Goal: Task Accomplishment & Management: Use online tool/utility

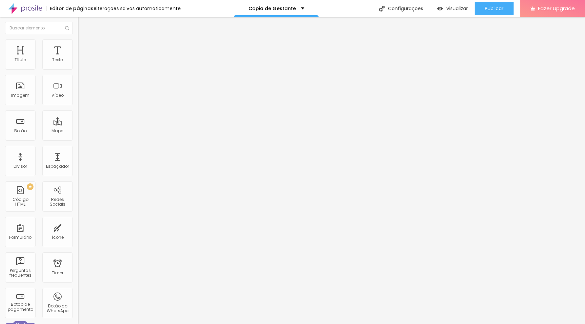
click at [78, 62] on span "Encaixotado" at bounding box center [91, 59] width 26 height 6
click at [78, 45] on li "Estilo" at bounding box center [117, 42] width 78 height 7
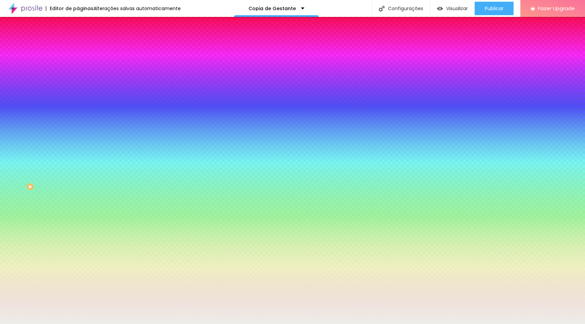
click at [115, 62] on span at bounding box center [117, 60] width 4 height 6
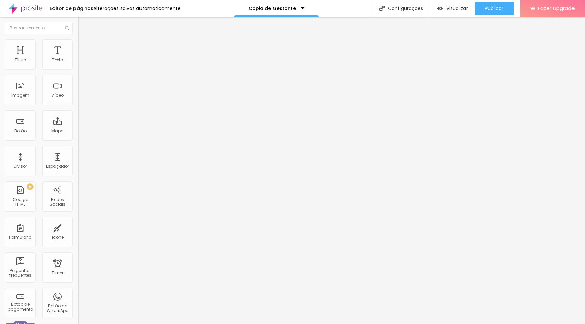
click at [84, 47] on span "Estilo" at bounding box center [89, 44] width 10 height 6
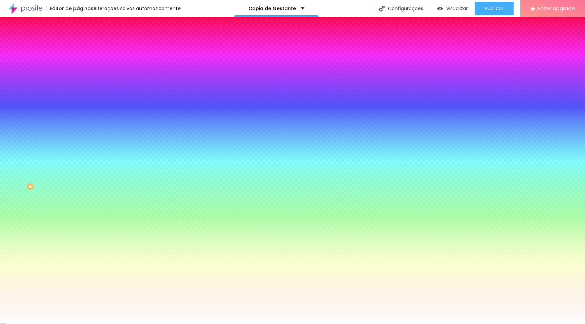
click at [84, 48] on span "Avançado" at bounding box center [95, 51] width 22 height 6
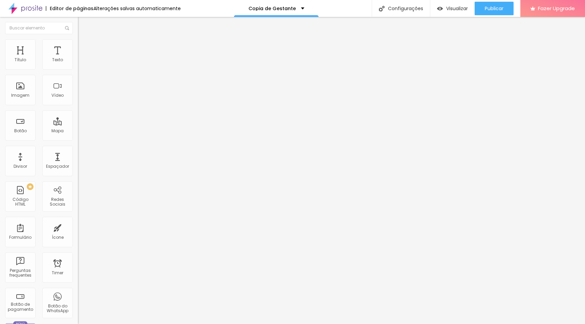
click at [78, 39] on img at bounding box center [81, 36] width 6 height 6
drag, startPoint x: 37, startPoint y: 75, endPoint x: 1, endPoint y: 72, distance: 36.4
click at [78, 72] on div "Texto Click me Alinhamento Tamanho Normal Pequeno Normal Grande Link URL https:…" at bounding box center [117, 102] width 78 height 99
paste input "Quero reservar meu ensaio agora"
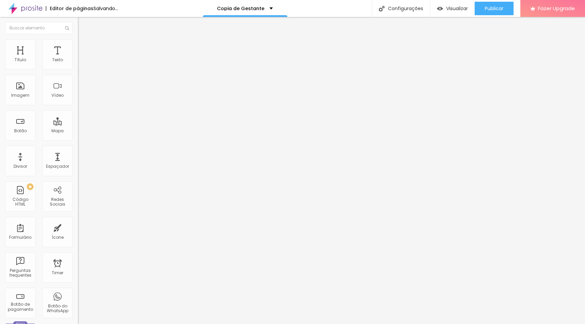
type input "Quero reservar meu ensaio agora"
click at [78, 43] on li "Estilo" at bounding box center [117, 42] width 78 height 7
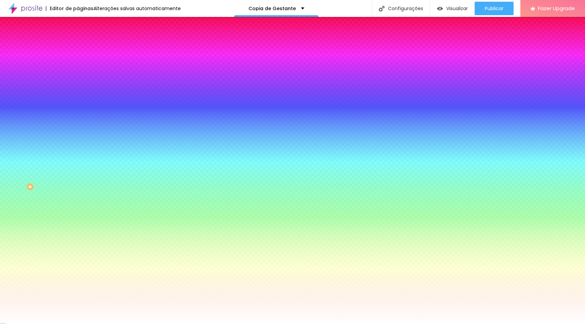
click at [81, 86] on icon "button" at bounding box center [83, 86] width 4 height 4
type input "0.1"
type input "0"
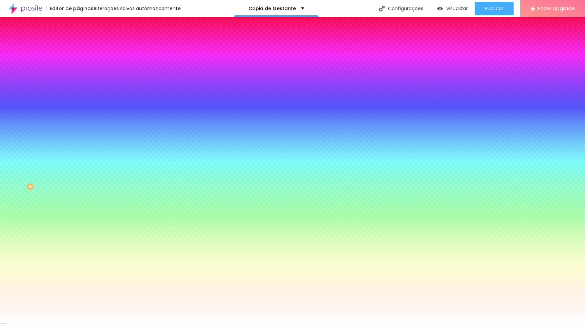
type input "0.1"
type input "0.2"
type input "0.3"
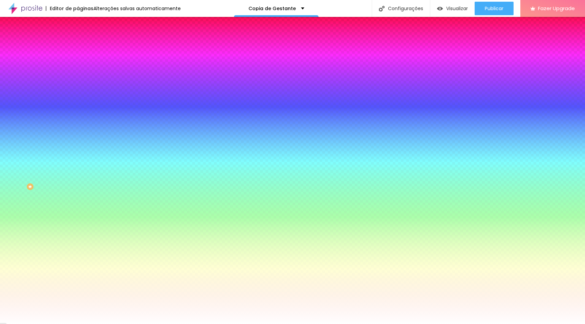
type input "0.3"
type input "0.4"
type input "0.5"
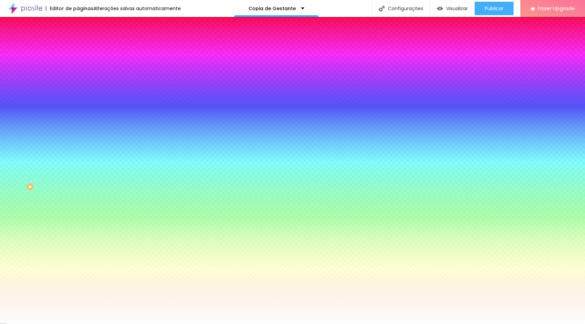
type input "0.6"
type input "0.7"
type input "0.8"
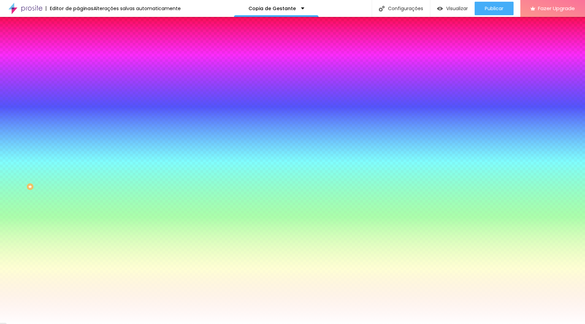
type input "0.8"
type input "0.9"
type input "1"
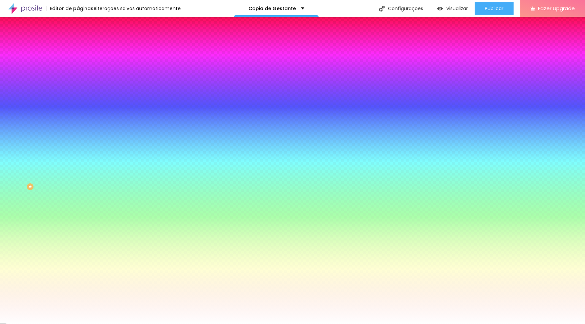
type input "1.1"
type input "1.2"
type input "1.3"
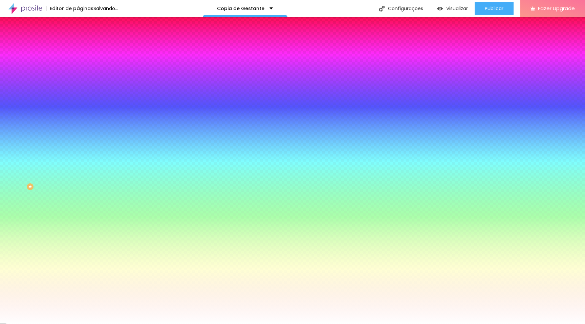
type input "1.3"
type input "1.4"
type input "1.5"
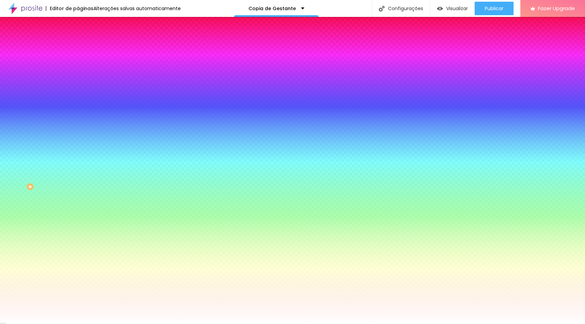
type input "1.6"
type input "1.5"
type input "1.3"
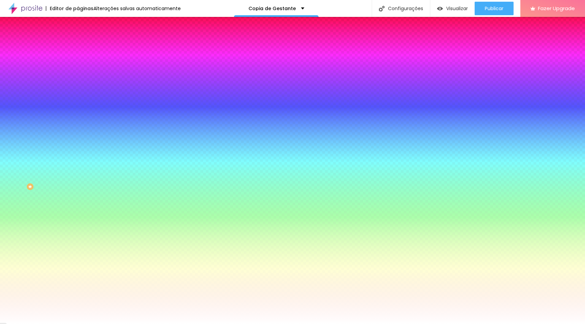
type input "1.3"
type input "1.1"
type input "1"
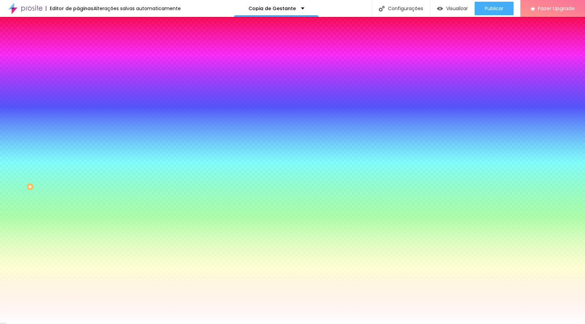
type input "0.9"
type input "0.8"
type input "0.7"
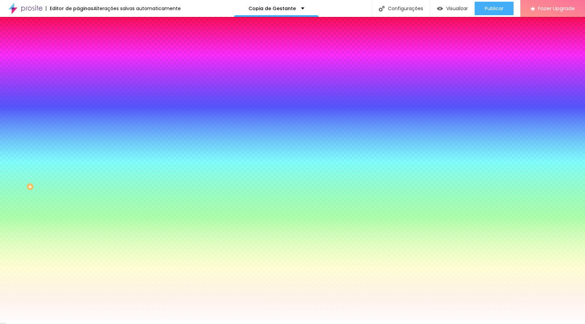
type input "0.7"
type input "0.6"
type input "0.5"
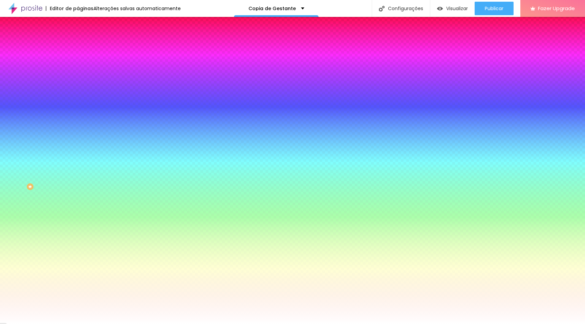
type input "0.4"
type input "0.3"
type input "0.2"
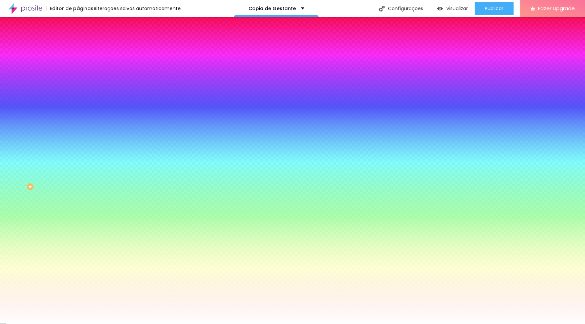
type input "0.2"
type input "0.1"
type input "0.2"
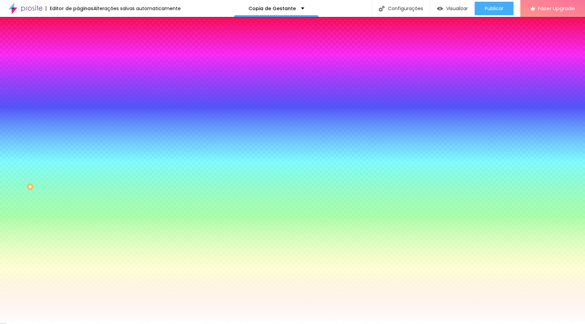
type input "0.3"
type input "0.4"
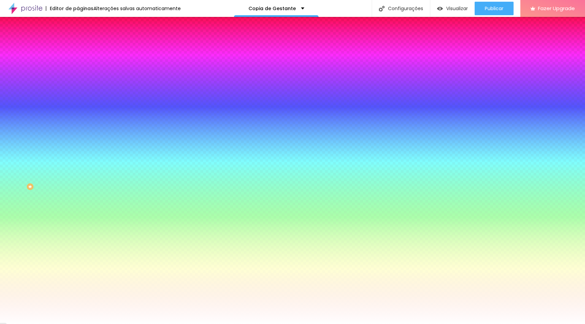
type input "0.3"
type input "0.2"
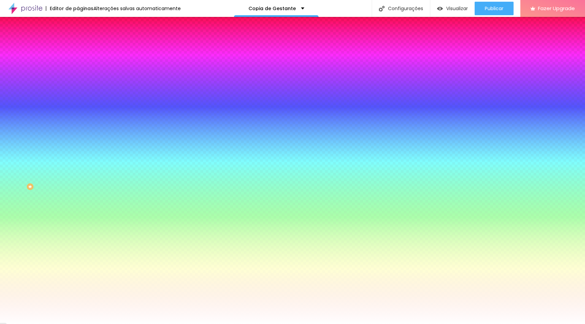
type input "0.1"
type input "0"
type input "0.1"
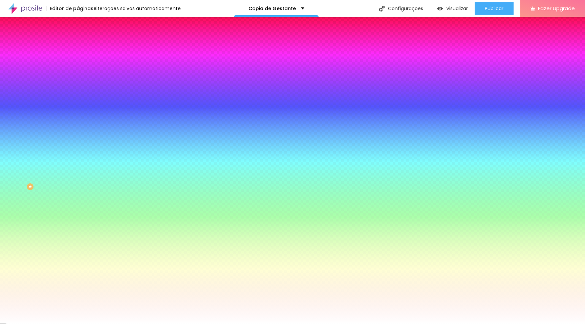
type input "0.1"
type input "0.3"
type input "0.4"
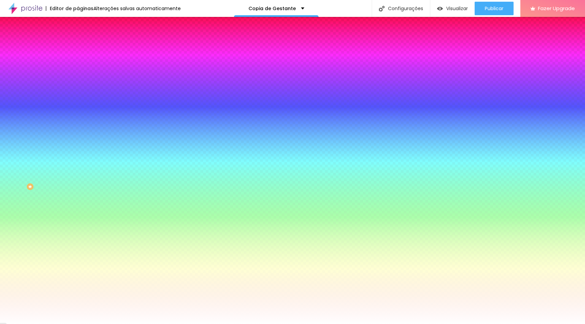
type input "0.5"
type input "0.6"
type input "0.7"
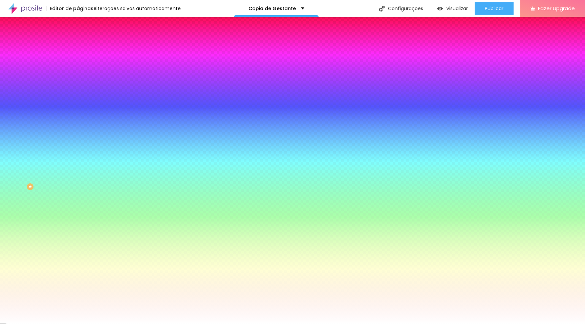
type input "0.7"
type input "0.8"
type input "0.9"
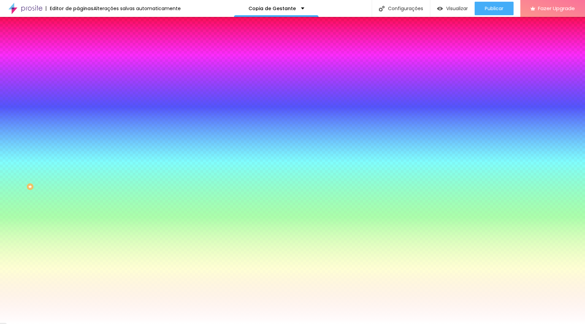
type input "1"
type input "1.1"
type input "1.2"
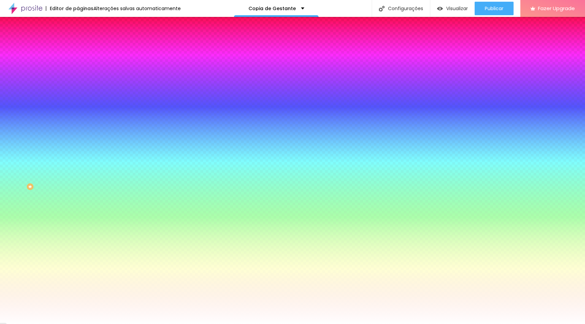
type input "1.2"
type input "1.3"
type input "1.4"
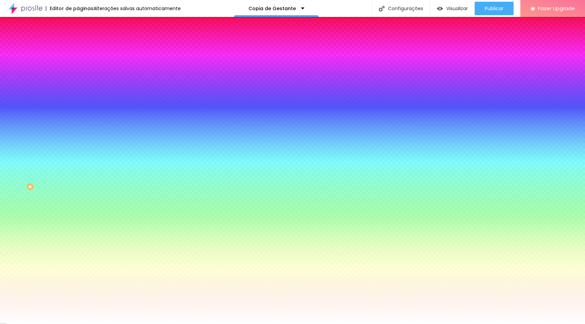
type input "1.5"
type input "1.4"
type input "1.3"
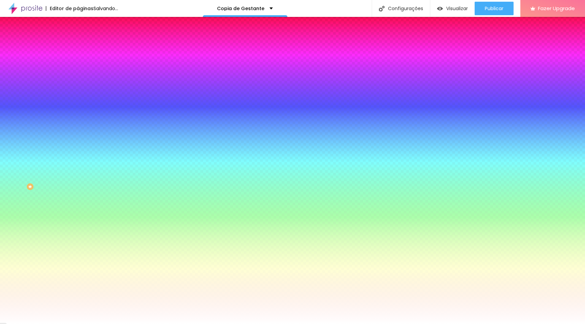
type input "1.3"
type input "1.2"
type input "1.1"
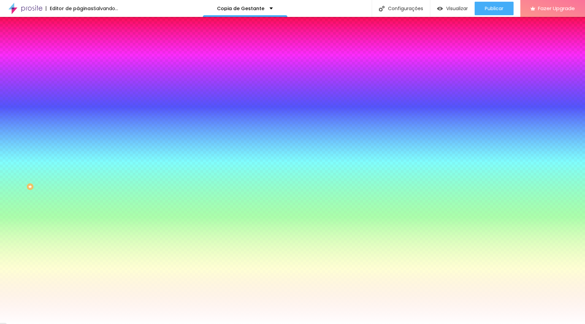
type input "1"
type input "0.9"
type input "0.8"
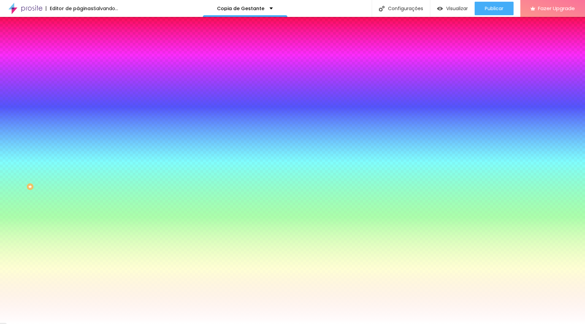
type input "0.8"
click at [27, 324] on div at bounding box center [292, 324] width 585 height 0
click at [78, 68] on input "#FFFFFF" at bounding box center [118, 68] width 81 height 7
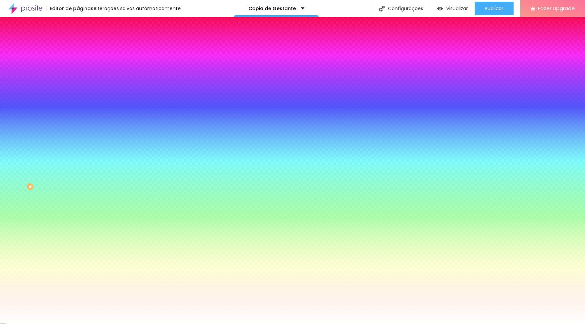
click at [78, 65] on div at bounding box center [117, 65] width 78 height 0
click at [78, 230] on div at bounding box center [117, 230] width 78 height 0
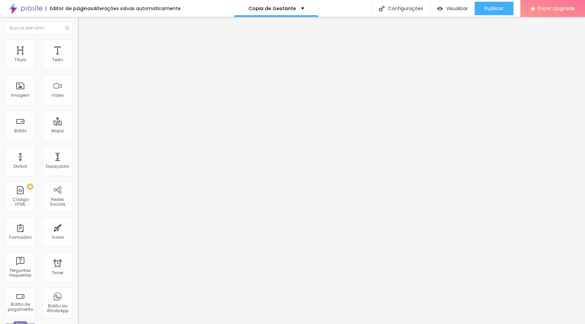
click at [83, 25] on img "button" at bounding box center [85, 24] width 5 height 5
click at [19, 132] on div "Botão" at bounding box center [20, 131] width 13 height 5
click at [78, 19] on button "Editar Coluna" at bounding box center [117, 25] width 78 height 16
click at [78, 43] on li "Avançado" at bounding box center [117, 42] width 78 height 7
click at [78, 39] on li "Estilo" at bounding box center [117, 36] width 78 height 7
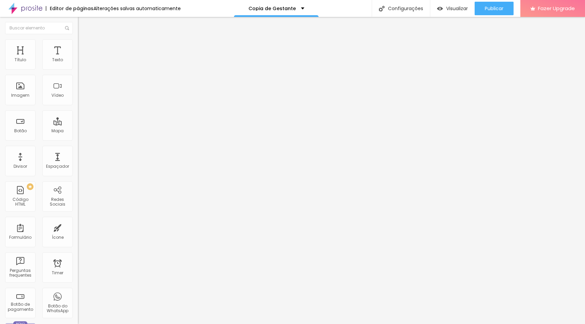
click at [81, 98] on icon "button" at bounding box center [83, 96] width 4 height 4
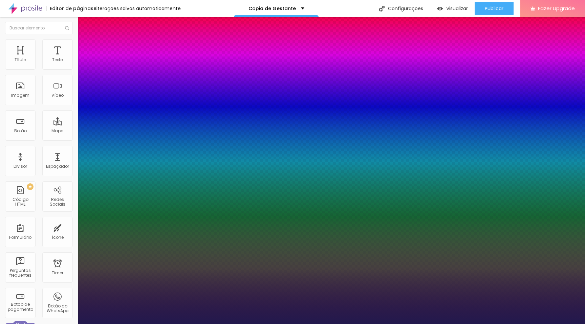
type input "1"
select select "PlayfairDisplay"
type input "1"
click at [229, 324] on div at bounding box center [292, 324] width 585 height 0
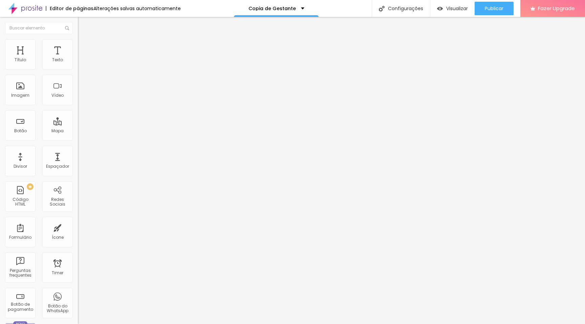
type input "45"
type input "10"
type input "12"
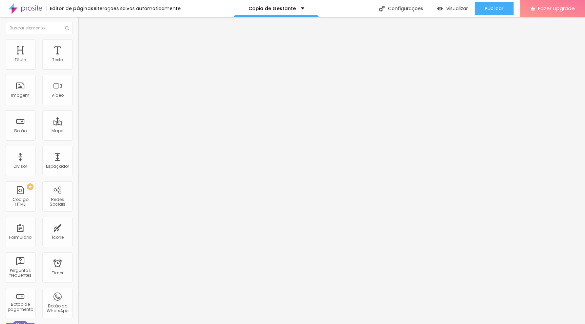
type input "12"
type input "26"
type input "36"
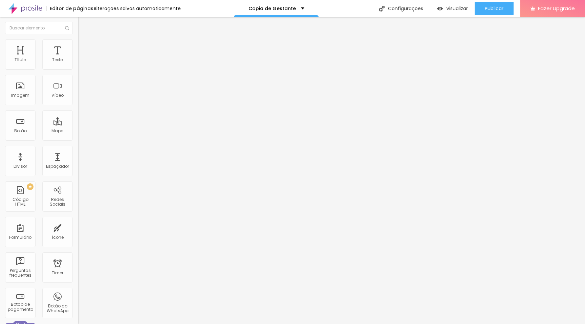
type input "43"
type input "91"
type input "122"
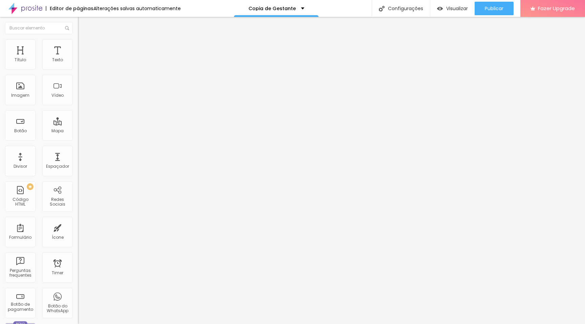
type input "122"
type input "127"
type input "131"
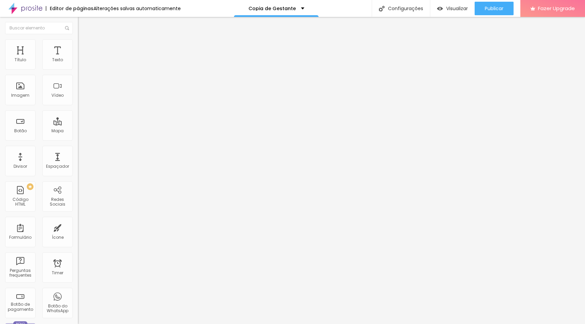
type input "135"
type input "139"
type input "146"
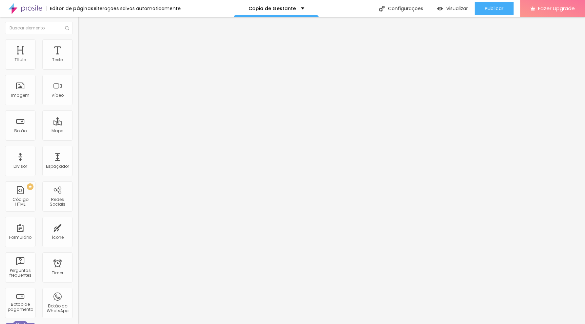
type input "146"
type input "148"
type input "150"
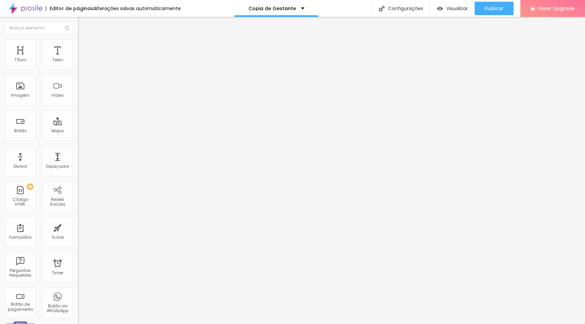
type input "152"
type input "155"
type input "156"
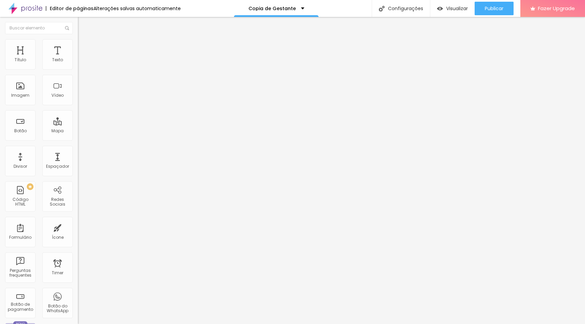
type input "156"
type input "116"
type input "109"
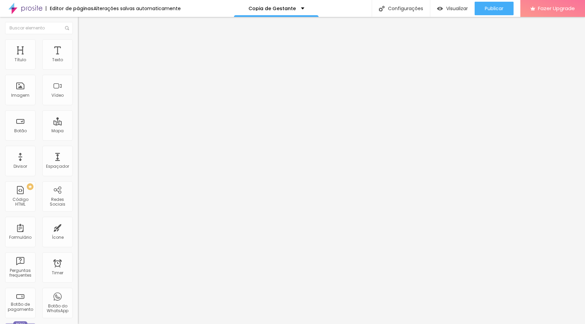
type input "102"
type input "95"
type input "90"
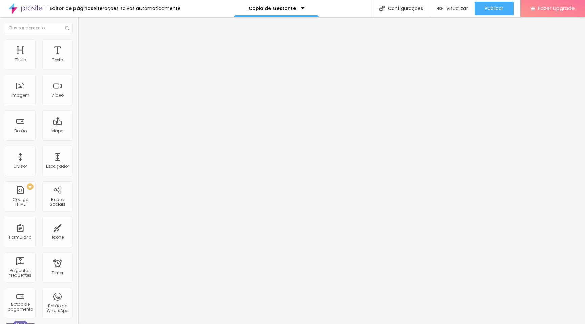
type input "90"
type input "85"
type input "80"
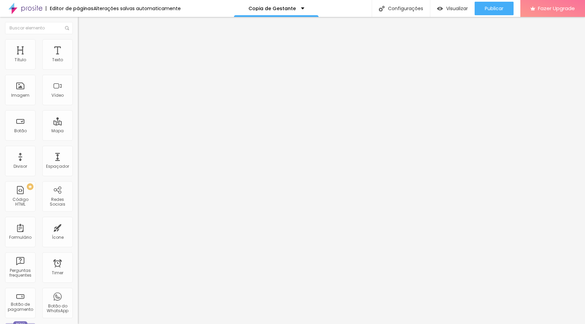
type input "78"
type input "76"
type input "75"
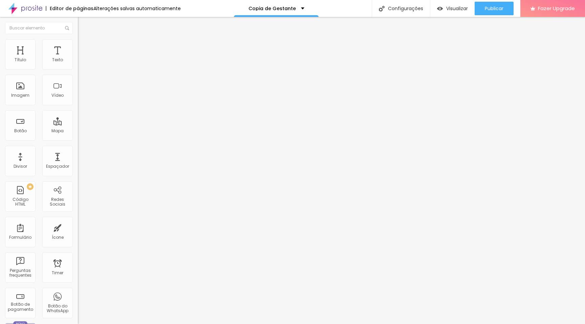
type input "75"
type input "74"
type input "72"
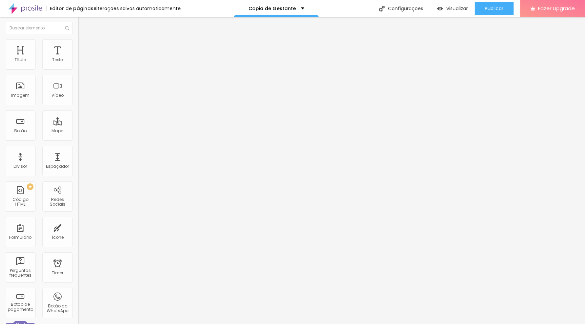
type input "70"
type input "67"
type input "62"
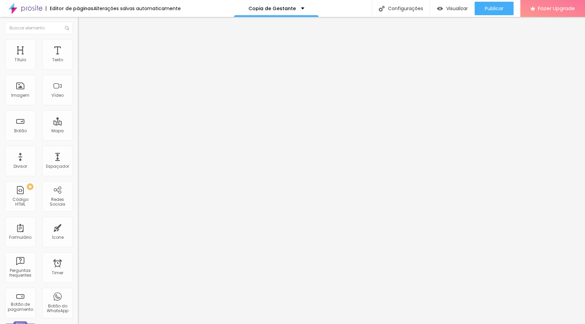
type input "62"
type input "60"
type input "57"
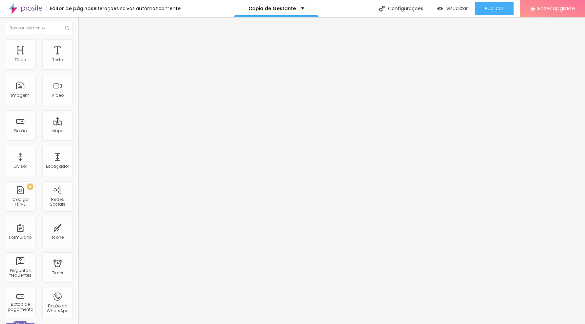
type input "56"
type input "54"
type input "53"
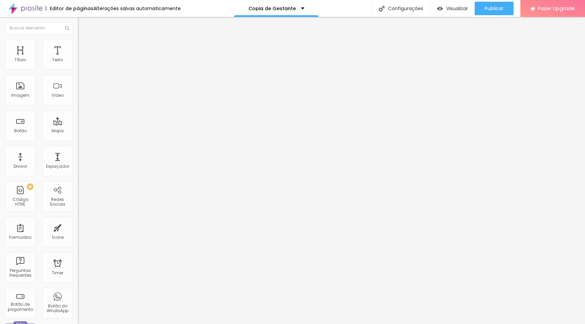
type input "53"
type input "52"
click at [78, 125] on input "range" at bounding box center [100, 127] width 44 height 5
click at [78, 85] on div "Tipografia" at bounding box center [117, 83] width 78 height 4
click at [81, 98] on icon "button" at bounding box center [83, 96] width 4 height 4
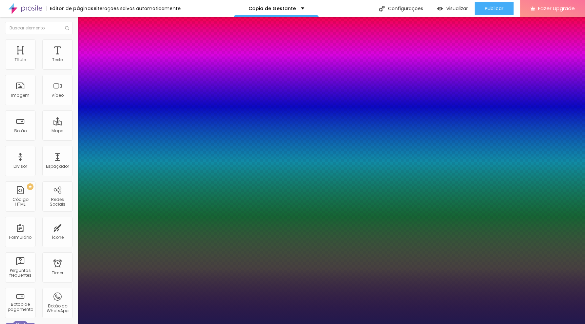
drag, startPoint x: 91, startPoint y: 190, endPoint x: 96, endPoint y: 190, distance: 5.8
click at [104, 324] on div at bounding box center [292, 324] width 585 height 0
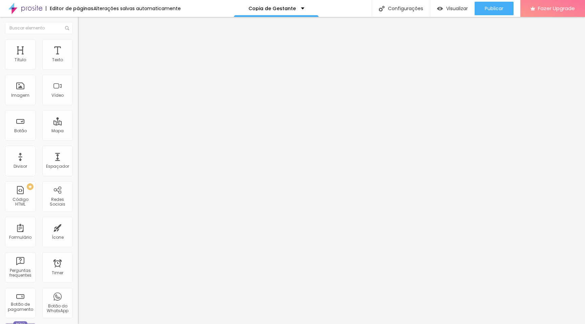
click at [81, 98] on icon "button" at bounding box center [83, 96] width 4 height 4
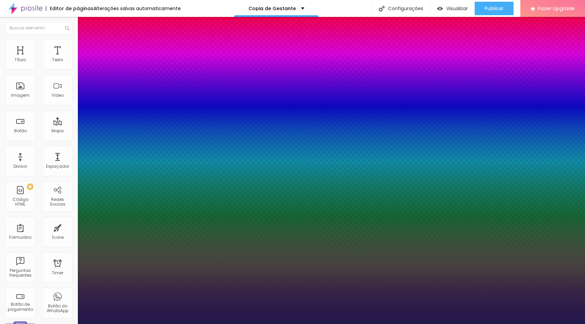
click at [104, 324] on div at bounding box center [292, 324] width 585 height 0
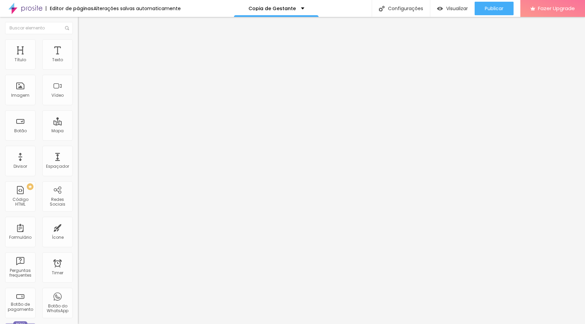
click at [83, 23] on div "Editar Botão" at bounding box center [102, 24] width 39 height 5
click at [84, 47] on span "Estilo" at bounding box center [89, 44] width 10 height 6
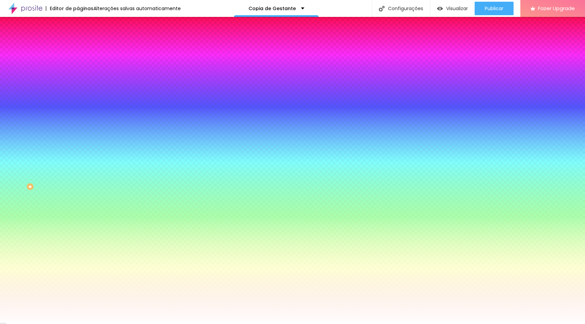
click at [78, 99] on input "#FFFFFF" at bounding box center [118, 95] width 81 height 7
paste input "DED5D"
click at [78, 99] on input "#DED5D" at bounding box center [118, 95] width 81 height 7
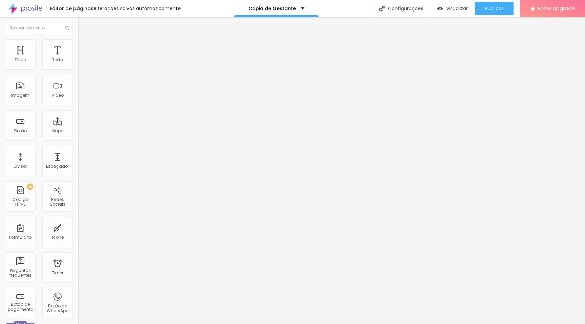
click at [78, 41] on img at bounding box center [81, 42] width 6 height 6
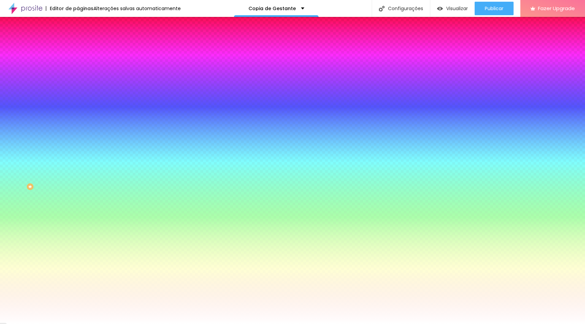
click at [78, 99] on input "#FFFFFF" at bounding box center [118, 95] width 81 height 7
paste input "DED5D0"
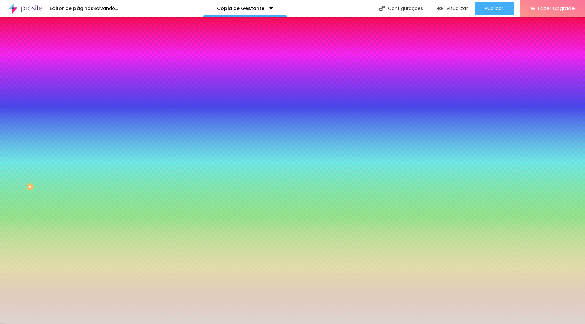
click at [78, 103] on div "Efeitos de fundo" at bounding box center [117, 101] width 78 height 4
click at [78, 282] on div "Editar Seção Conteúdo Estilo Avançado Imagem de fundo Adicionar imagem Efeito d…" at bounding box center [117, 170] width 78 height 307
click at [83, 23] on div "Editar Seção" at bounding box center [103, 24] width 40 height 5
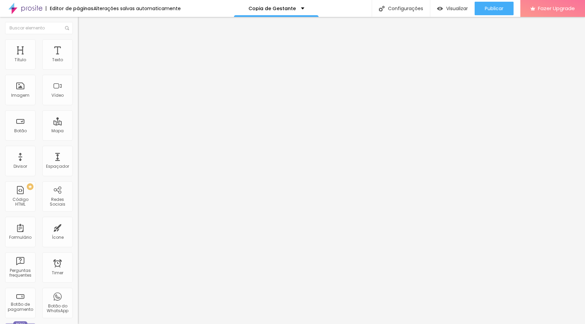
click at [84, 47] on span "Estilo" at bounding box center [89, 44] width 10 height 6
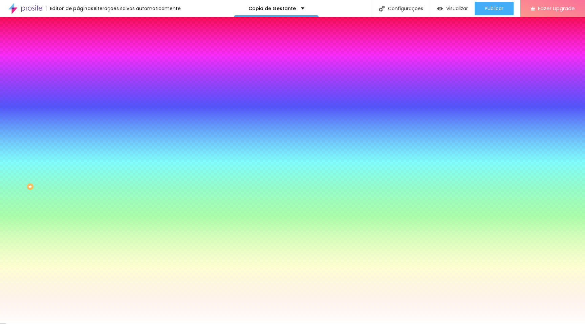
paste input "3D3D3D"
click at [78, 249] on input "#FFFFFF" at bounding box center [118, 252] width 81 height 7
click at [78, 195] on div "Cor de fundo Voltar ao padrão #FFFFFF Tipografia Voltar ao padrão Borda Voltar …" at bounding box center [117, 163] width 78 height 221
click at [78, 39] on li "Conteúdo" at bounding box center [117, 36] width 78 height 7
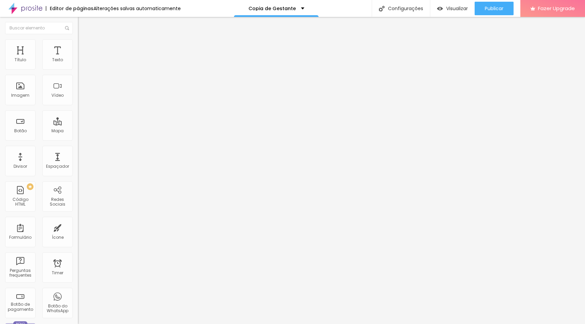
click at [83, 25] on img "button" at bounding box center [85, 24] width 5 height 5
click at [32, 132] on div "Botão" at bounding box center [20, 125] width 30 height 30
click at [24, 134] on div "Botão" at bounding box center [20, 125] width 30 height 30
click at [19, 123] on div "Botão" at bounding box center [20, 125] width 30 height 30
click at [20, 123] on div "Botão" at bounding box center [20, 125] width 30 height 30
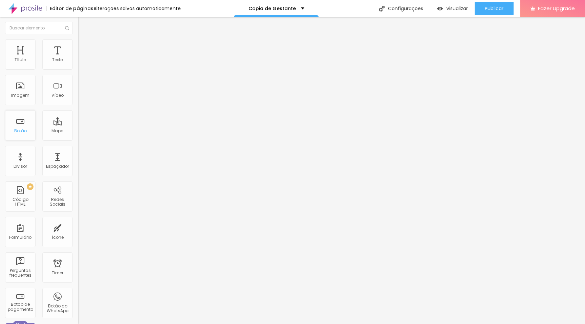
click at [20, 123] on div "Botão" at bounding box center [20, 125] width 30 height 30
click at [20, 126] on div "Botão" at bounding box center [20, 125] width 30 height 30
click at [391, 12] on div "Configurações" at bounding box center [401, 8] width 58 height 17
click at [24, 124] on div "Botão" at bounding box center [20, 125] width 30 height 30
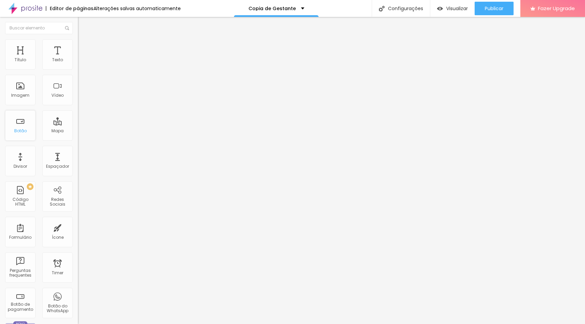
click at [19, 129] on div "Botão" at bounding box center [20, 131] width 13 height 5
click at [78, 45] on ul "Conteúdo Estilo Avançado" at bounding box center [117, 43] width 78 height 20
click at [78, 45] on li "Estilo" at bounding box center [117, 42] width 78 height 7
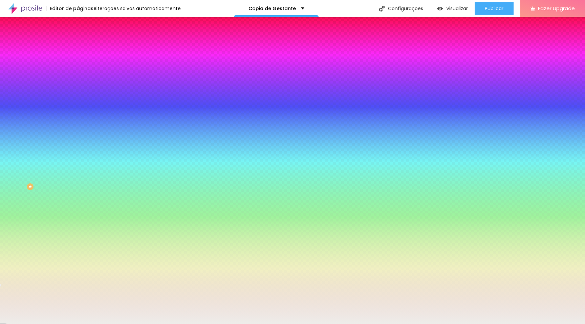
drag, startPoint x: 53, startPoint y: 124, endPoint x: 77, endPoint y: 124, distance: 24.0
click at [78, 124] on div "Imagem de fundo Adicionar imagem Efeito da Imagem Nenhum Nenhum Parallax Cor de…" at bounding box center [117, 97] width 78 height 88
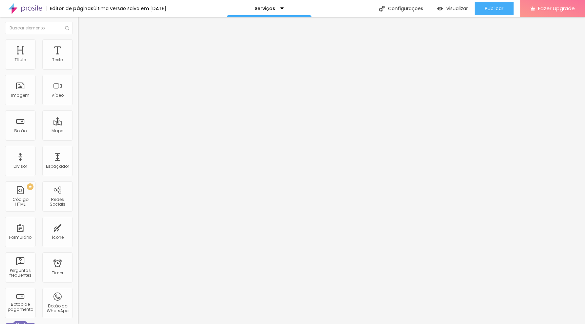
click at [78, 232] on div "Editar Botão Conteúdo Estilo Avançado Texto SAIBA MAIS Alinhamento Tamanho Norm…" at bounding box center [117, 170] width 78 height 307
click at [78, 196] on div "Editar Botão Conteúdo Estilo Avançado Texto SAIBA MAIS Alinhamento Tamanho Norm…" at bounding box center [117, 170] width 78 height 307
click at [489, 4] on div "Publicar" at bounding box center [494, 9] width 19 height 14
click at [84, 48] on span "Avançado" at bounding box center [95, 51] width 22 height 6
click at [78, 44] on li "Estilo" at bounding box center [117, 42] width 78 height 7
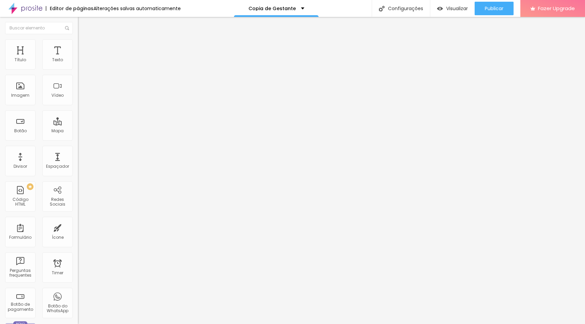
click at [78, 65] on button "button" at bounding box center [82, 61] width 9 height 7
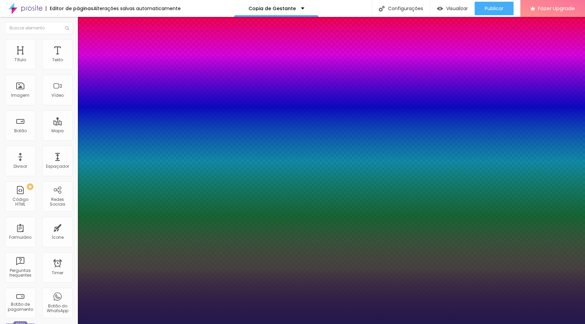
type input "1"
type input "17"
type input "1"
type input "19"
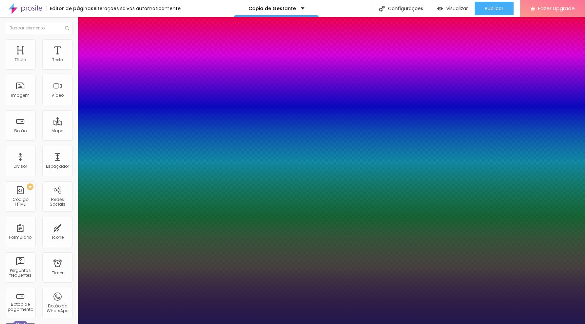
type input "19"
type input "1"
type input "20"
type input "1"
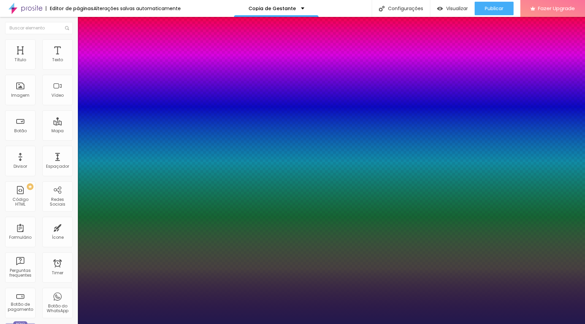
type input "21"
type input "1"
type input "22"
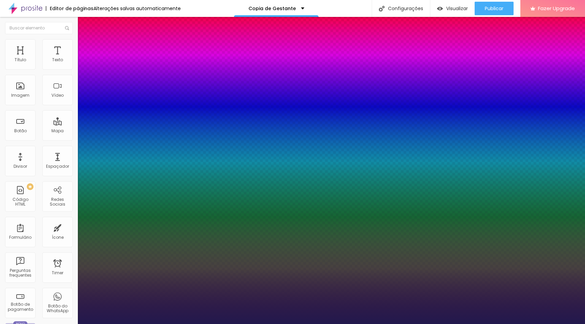
type input "1"
type input "23"
type input "1"
type input "24"
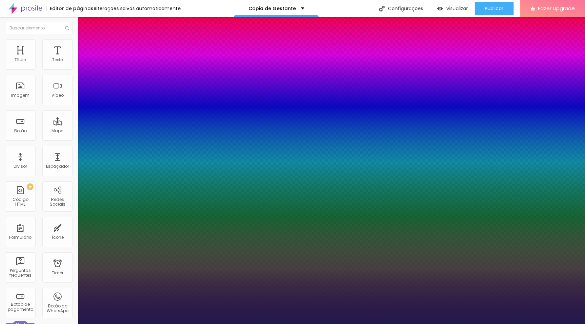
type input "24"
type input "1"
type input "25"
type input "1"
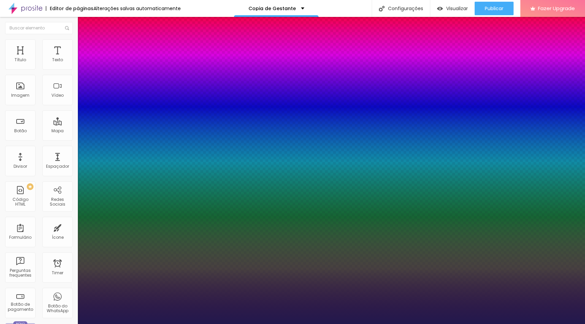
type input "26"
type input "1"
type input "27"
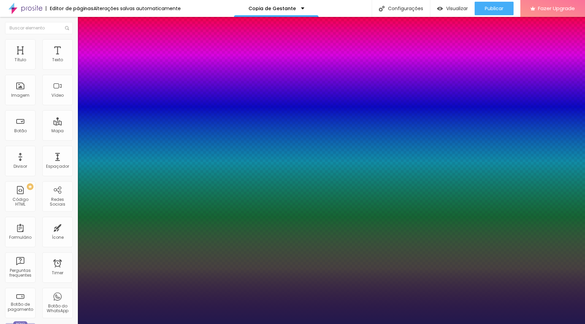
type input "1"
type input "26"
type input "1"
type input "25"
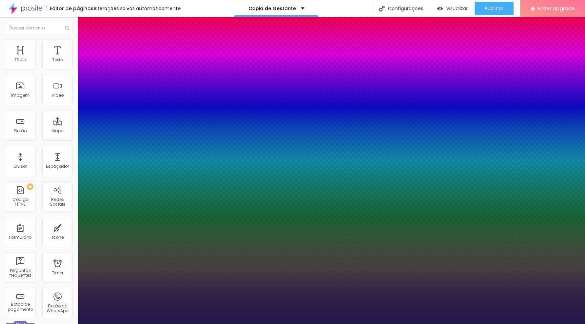
type input "25"
type input "1"
type input "24"
type input "1"
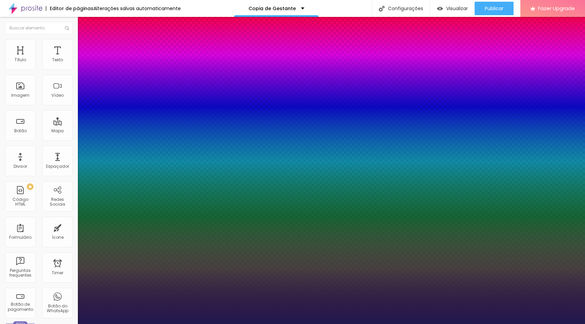
type input "23"
type input "1"
type input "22"
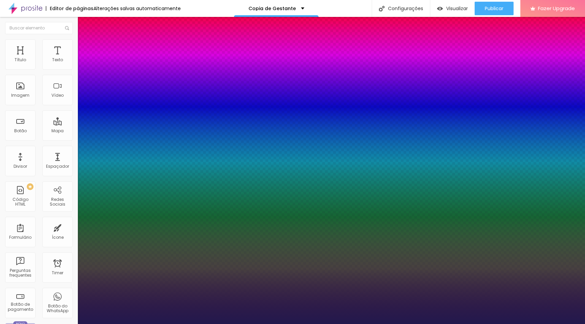
type input "1"
type input "21"
type input "1"
type input "20"
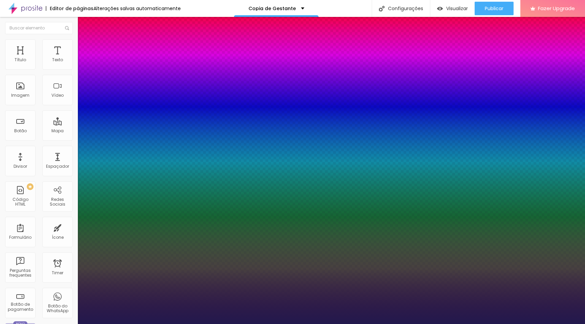
type input "20"
type input "1"
type input "20"
type input "1"
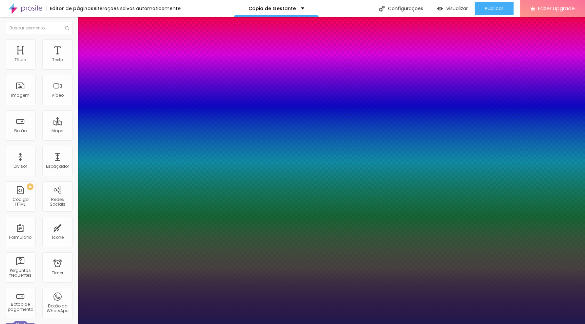
click at [218, 324] on div at bounding box center [292, 324] width 585 height 0
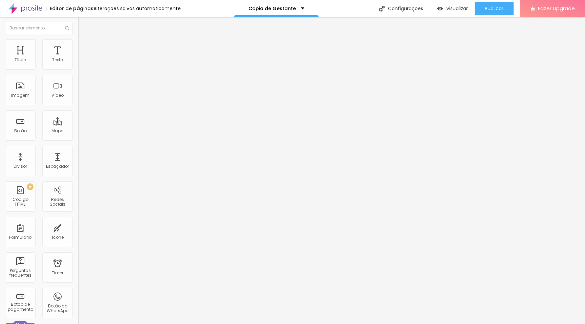
click at [83, 60] on icon "button" at bounding box center [83, 59] width 1 height 1
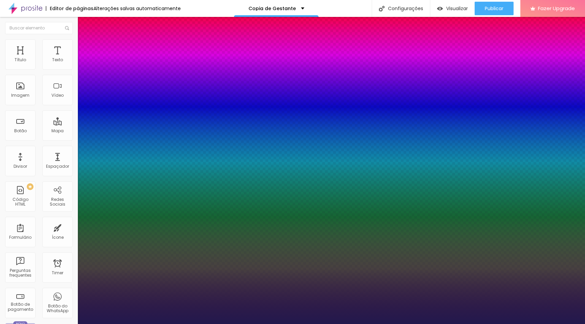
type input "1"
type input "14"
type input "1"
type input "15"
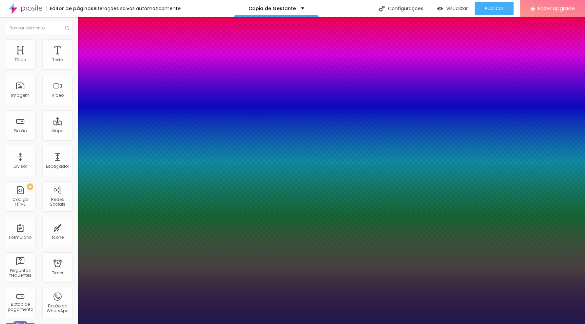
type input "15"
type input "1"
type input "16"
type input "1"
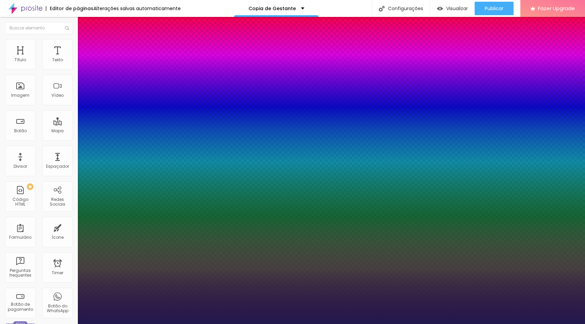
type input "17"
type input "1"
type input "18"
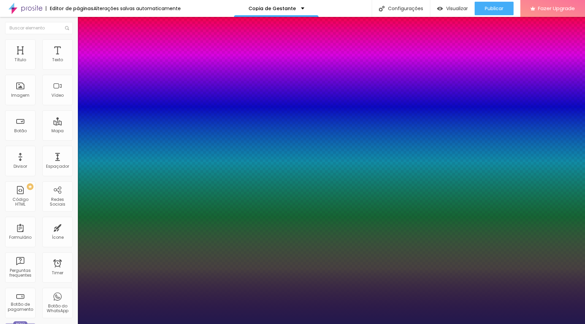
type input "1"
type input "19"
type input "1"
type input "20"
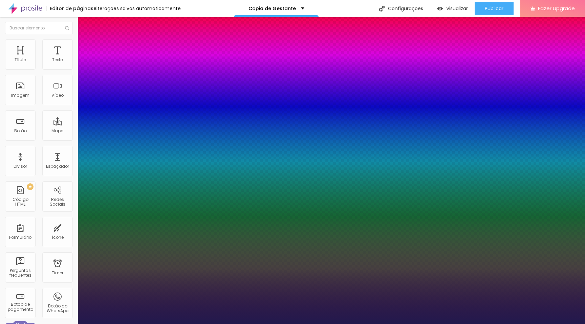
type input "20"
type input "1"
type input "21"
type input "1"
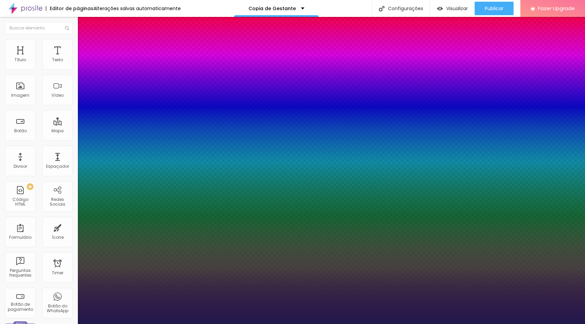
type input "20"
type input "1"
type input "20"
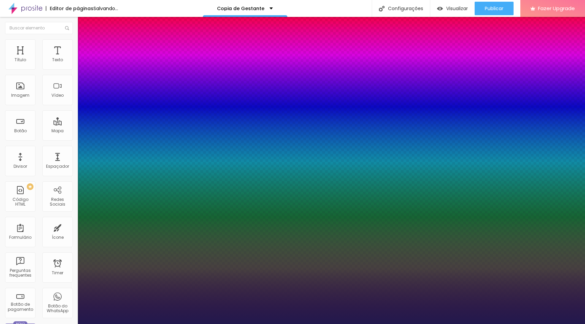
type input "1"
click at [250, 324] on div at bounding box center [292, 324] width 585 height 0
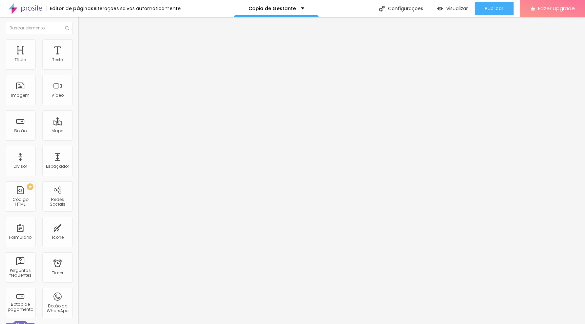
click at [81, 62] on icon "button" at bounding box center [82, 61] width 3 height 3
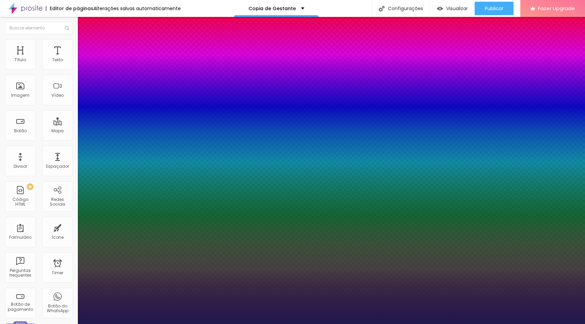
type input "1"
type input "16"
type input "1"
type input "17"
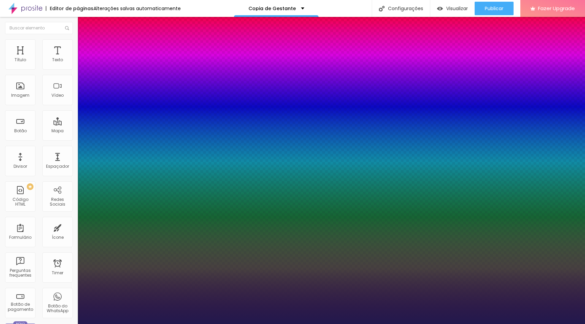
type input "1"
type input "18"
type input "1"
type input "19"
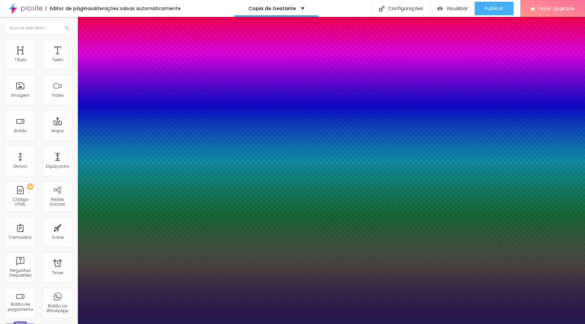
type input "19"
type input "1"
type input "20"
type input "1"
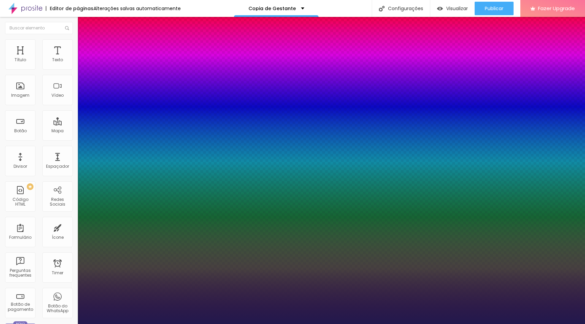
type input "21"
type input "1"
type input "22"
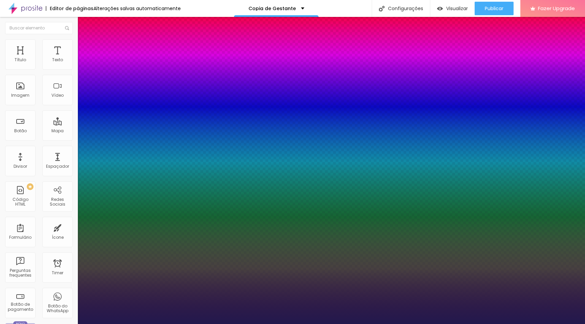
type input "1"
type input "23"
type input "1"
type input "22"
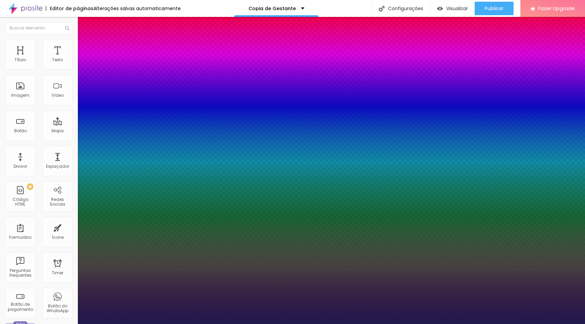
type input "22"
type input "1"
type input "21"
type input "1"
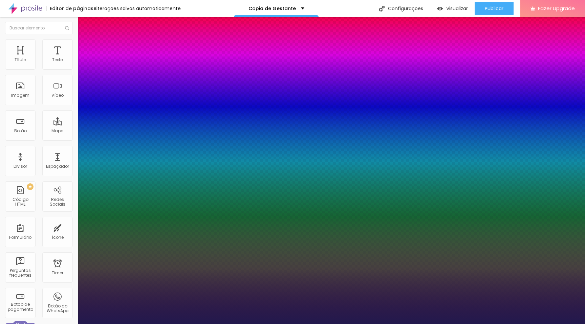
type input "20"
type input "1"
type input "19"
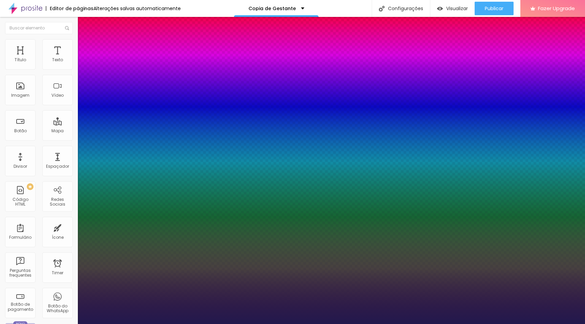
type input "1"
type input "19"
type input "1"
type input "20"
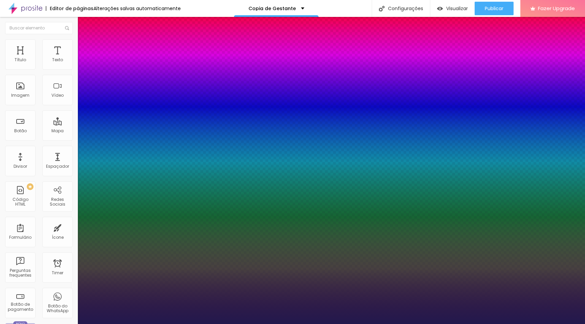
type input "20"
type input "1"
type input "21"
type input "1"
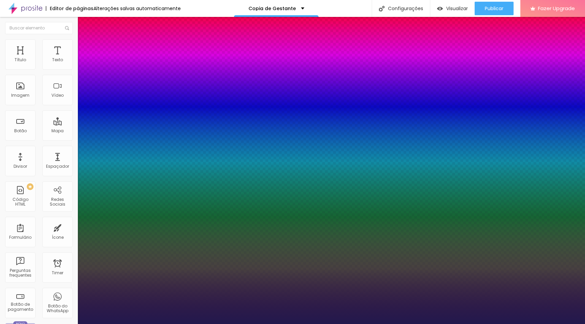
type input "20"
type input "1"
type input "20"
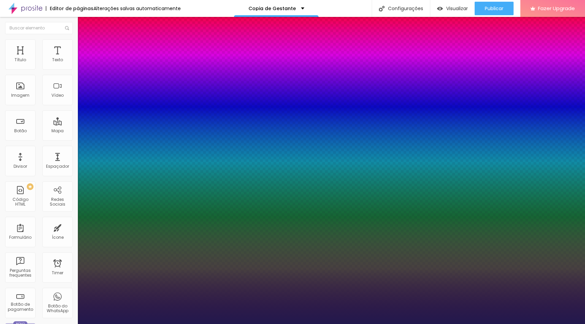
click at [99, 324] on div at bounding box center [292, 324] width 585 height 0
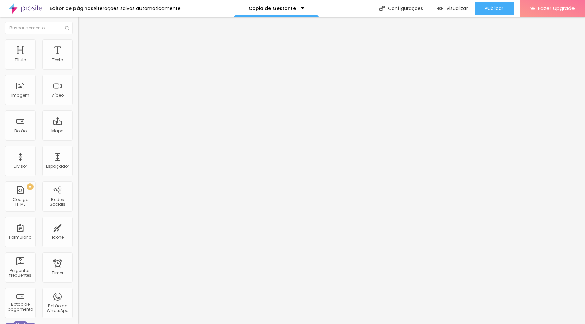
click at [81, 98] on icon "button" at bounding box center [82, 96] width 3 height 3
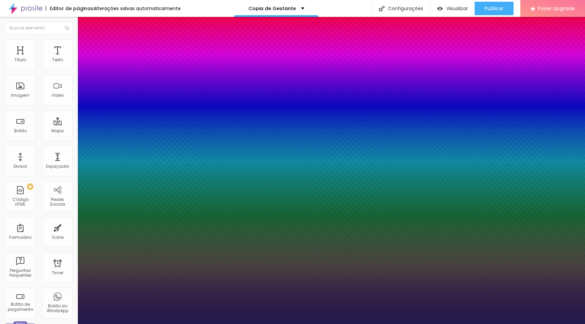
type input "1"
type input "34"
type input "1"
type input "33"
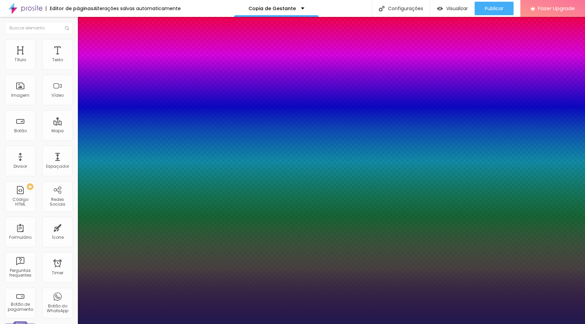
type input "33"
type input "1"
type input "32"
type input "1"
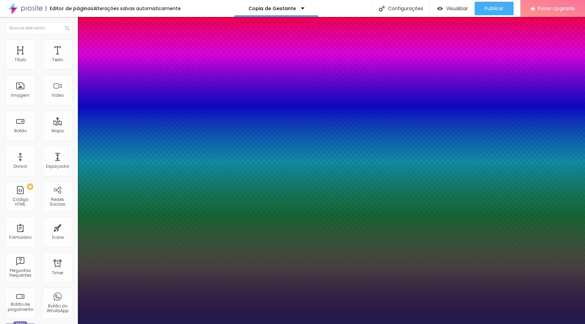
type input "33"
type input "1"
type input "33"
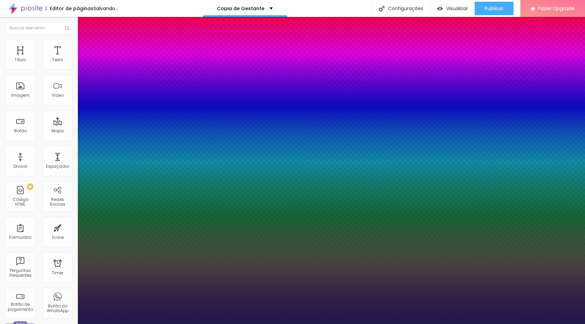
type input "1"
click at [92, 324] on div at bounding box center [292, 324] width 585 height 0
